Goal: Information Seeking & Learning: Learn about a topic

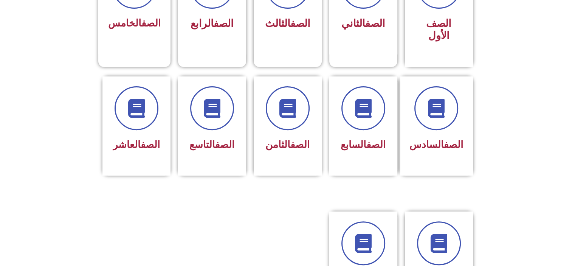
scroll to position [222, 0]
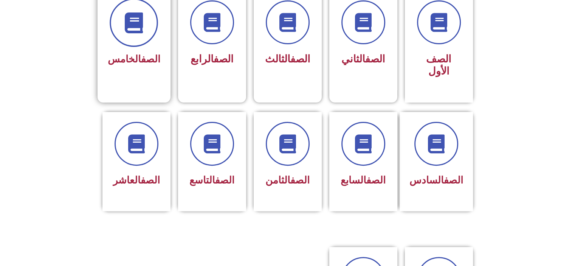
click at [141, 37] on span at bounding box center [134, 22] width 48 height 48
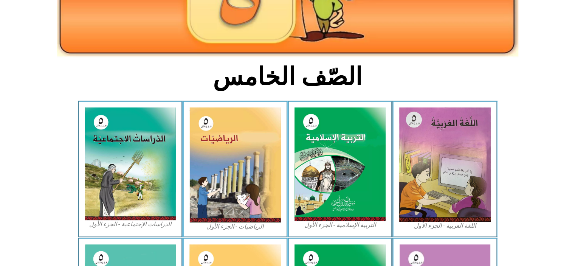
scroll to position [146, 0]
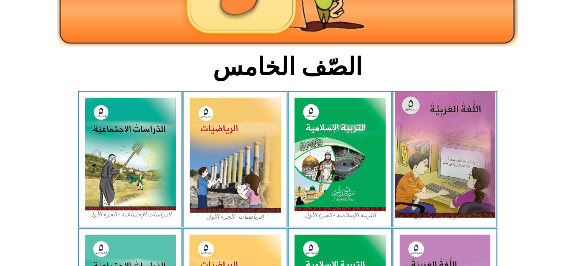
click at [461, 167] on img at bounding box center [445, 155] width 101 height 126
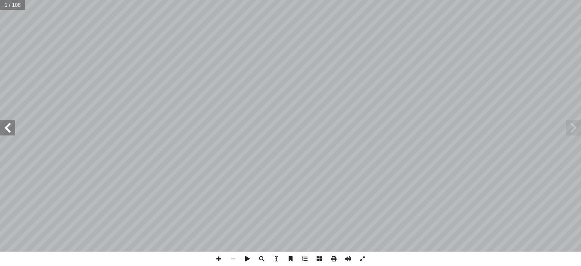
click at [9, 131] on span at bounding box center [7, 127] width 15 height 15
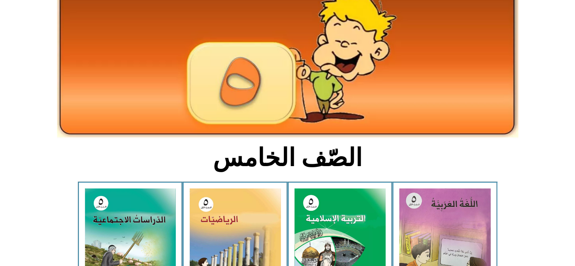
scroll to position [126, 0]
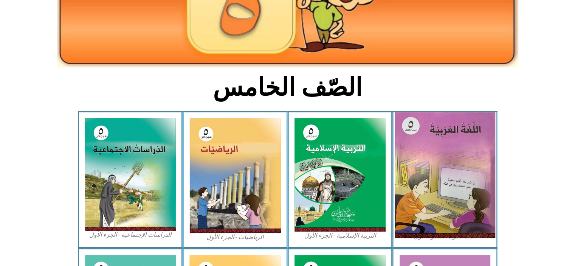
click at [456, 175] on img at bounding box center [445, 175] width 101 height 126
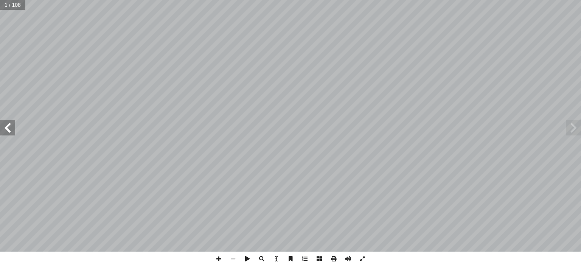
click at [5, 128] on span at bounding box center [7, 127] width 15 height 15
click at [220, 257] on span at bounding box center [218, 258] width 14 height 14
click at [234, 255] on span at bounding box center [233, 258] width 14 height 14
